Goal: Find specific page/section: Find specific page/section

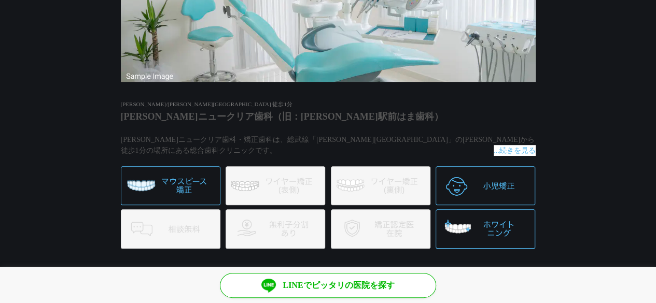
scroll to position [190, 0]
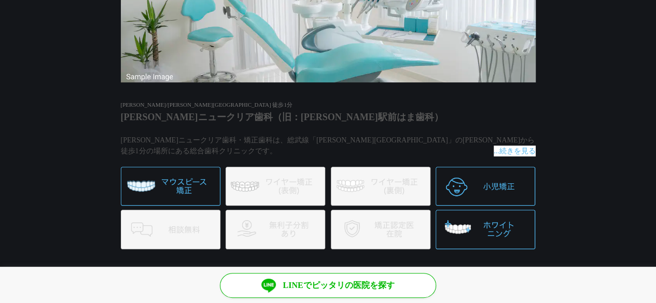
click at [492, 228] on img at bounding box center [485, 229] width 100 height 39
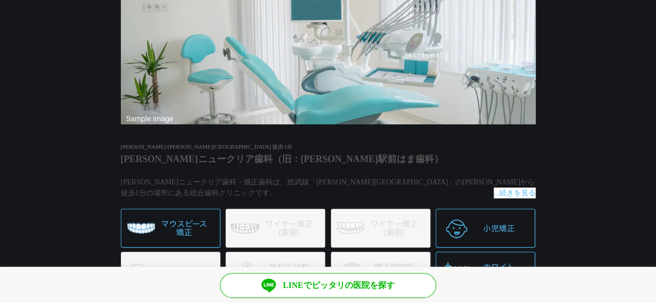
scroll to position [147, 0]
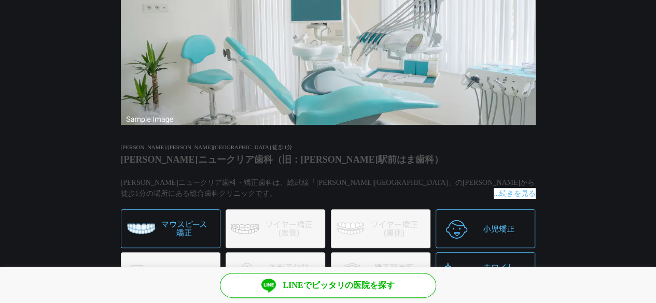
click at [505, 188] on span "...続きを見る" at bounding box center [514, 193] width 42 height 11
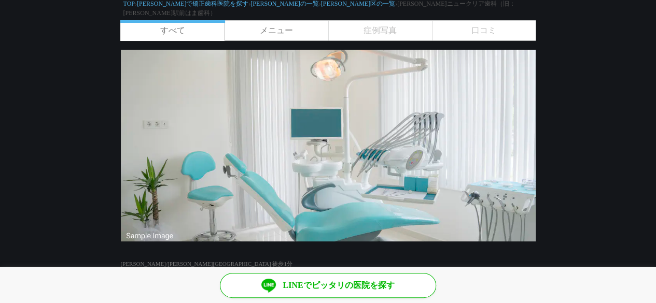
scroll to position [0, 0]
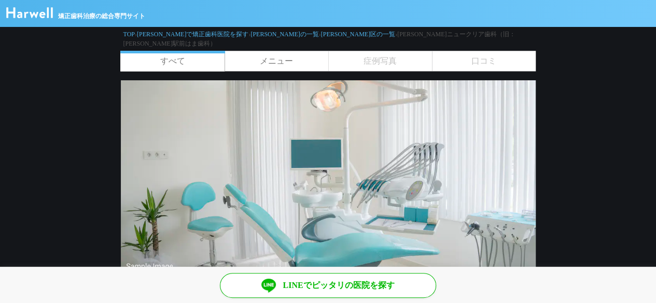
click at [386, 51] on span "症例写真" at bounding box center [380, 61] width 104 height 20
click at [270, 51] on link "メニュー" at bounding box center [276, 61] width 104 height 20
drag, startPoint x: 372, startPoint y: 34, endPoint x: 312, endPoint y: 30, distance: 59.7
click at [312, 31] on span "[PERSON_NAME]ニュークリア歯科（旧：[PERSON_NAME]駅前はま歯科）" at bounding box center [319, 39] width 392 height 17
copy span "[PERSON_NAME]ニュークリア歯科"
